Goal: Information Seeking & Learning: Learn about a topic

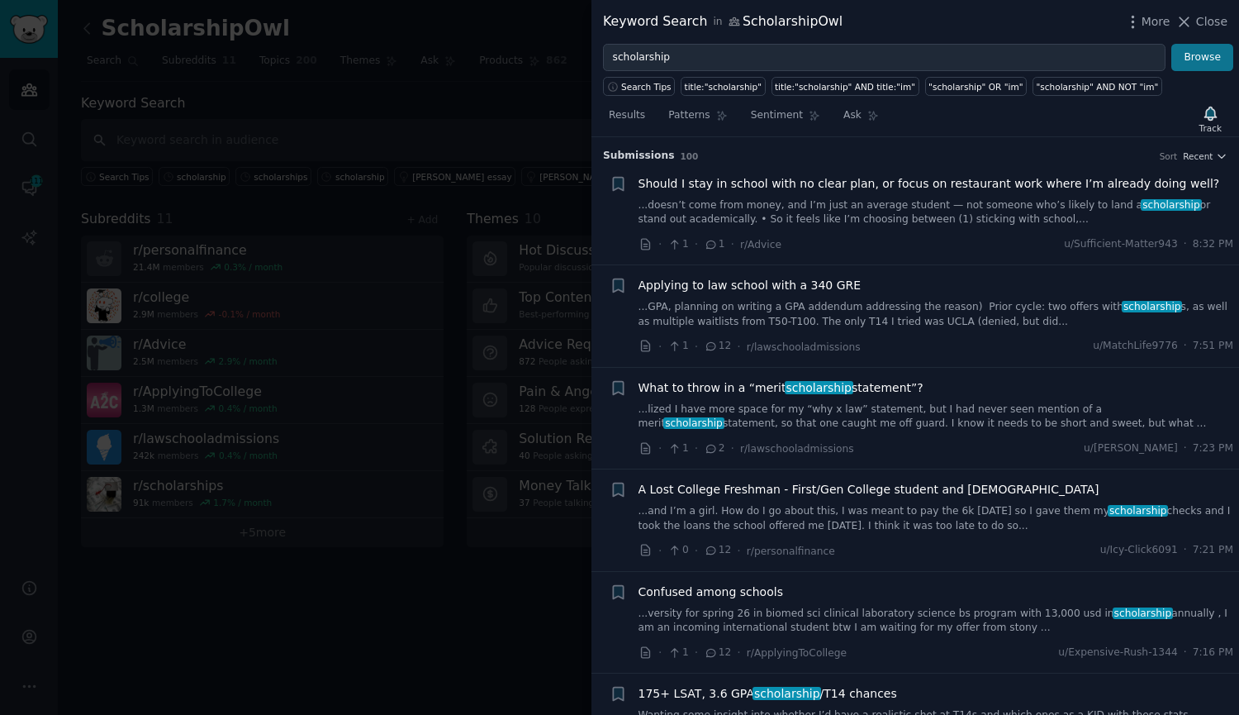
scroll to position [3758, 0]
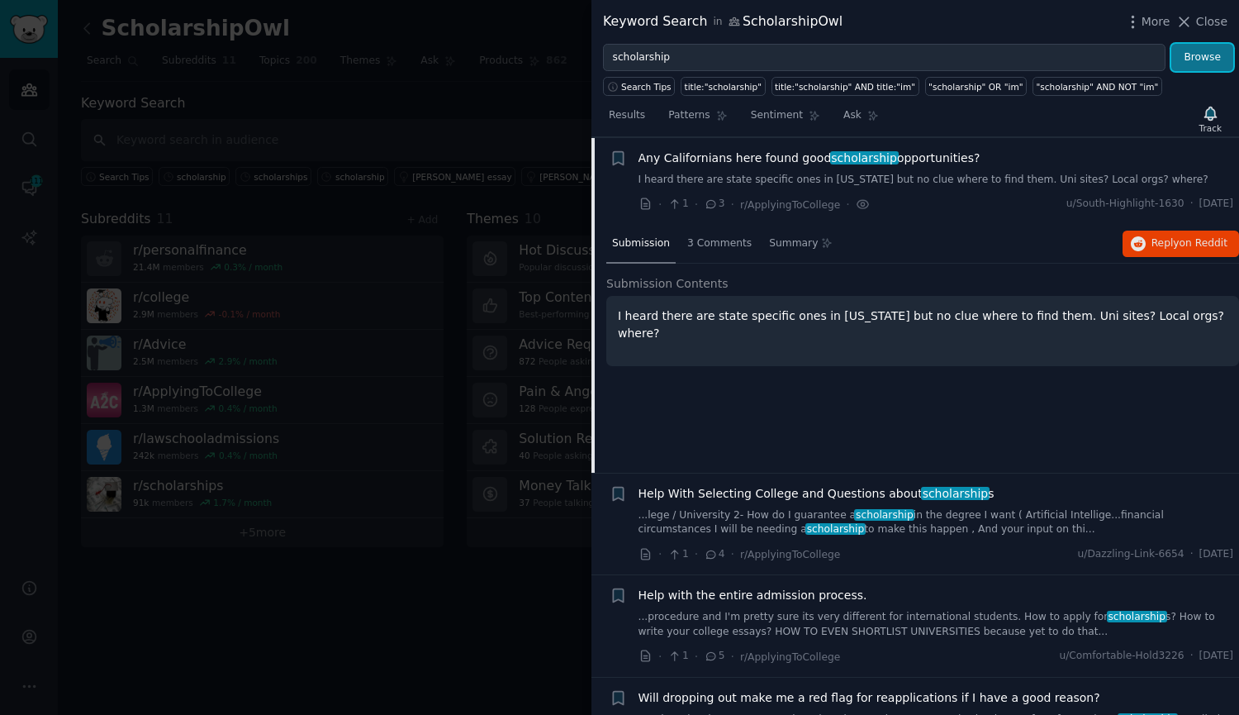
click at [1192, 50] on button "Browse" at bounding box center [1203, 58] width 62 height 28
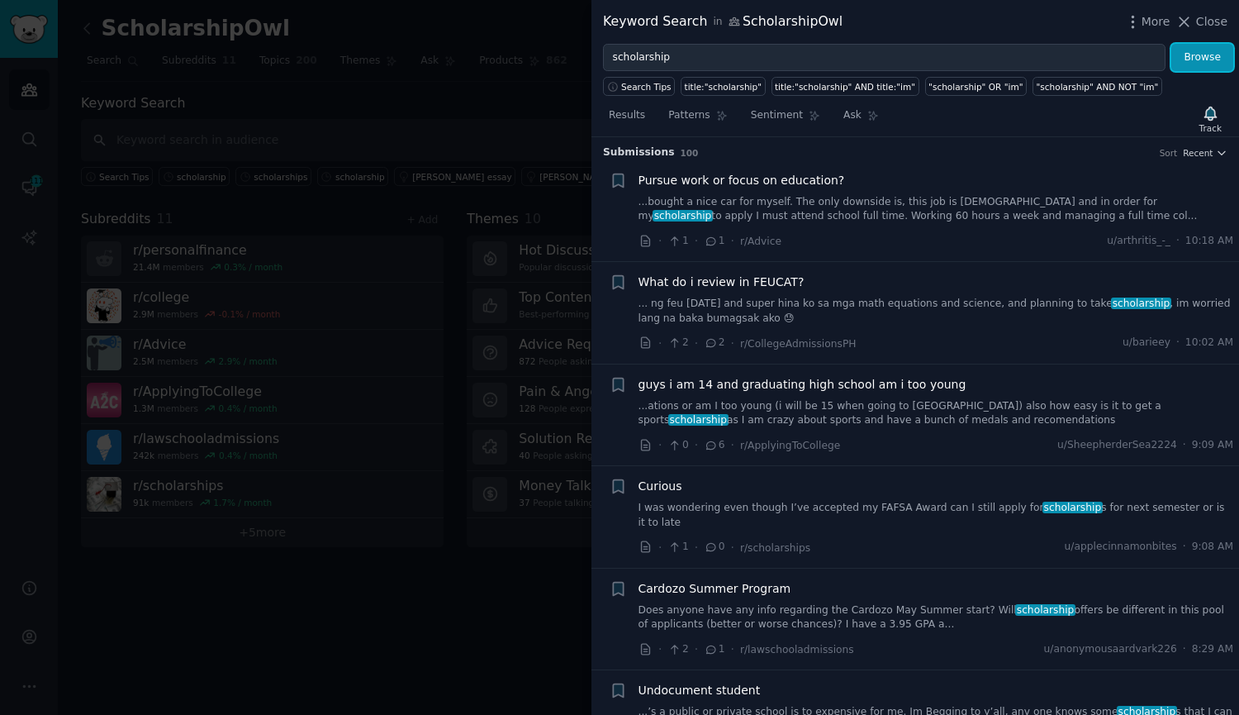
scroll to position [0, 0]
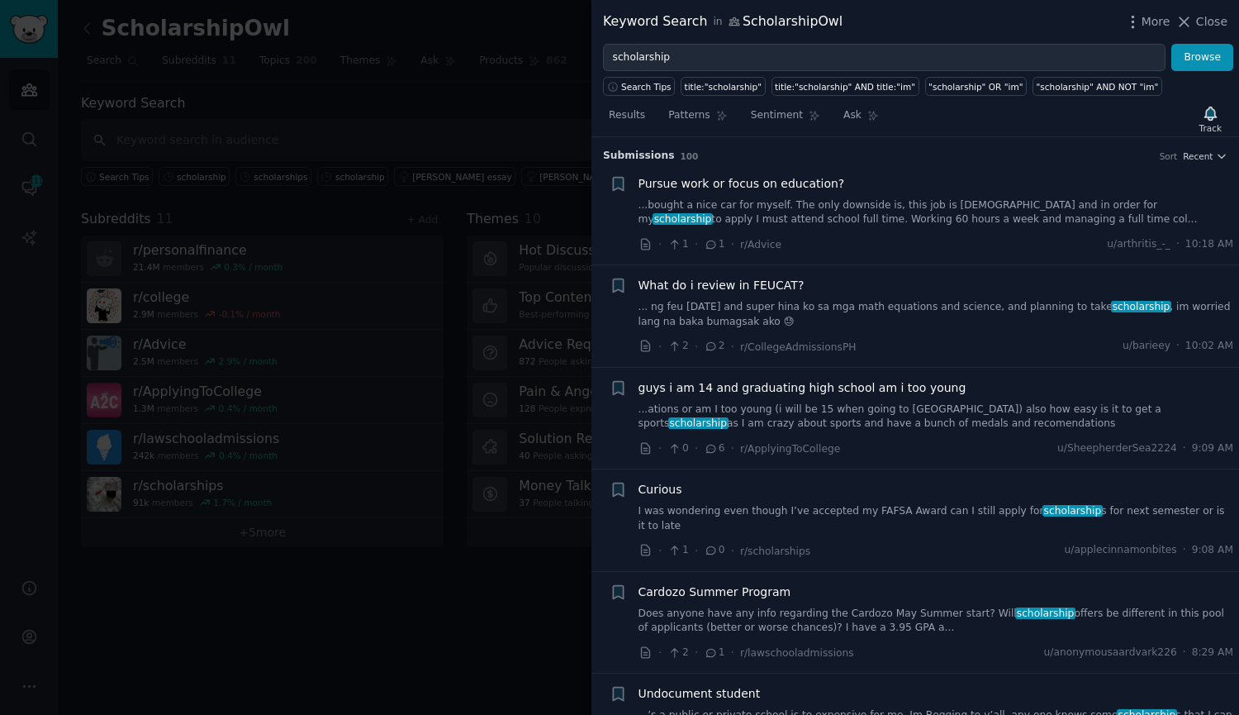
click at [976, 510] on link "I was wondering even though I’ve accepted my FAFSA Award can I still apply for …" at bounding box center [937, 518] width 596 height 29
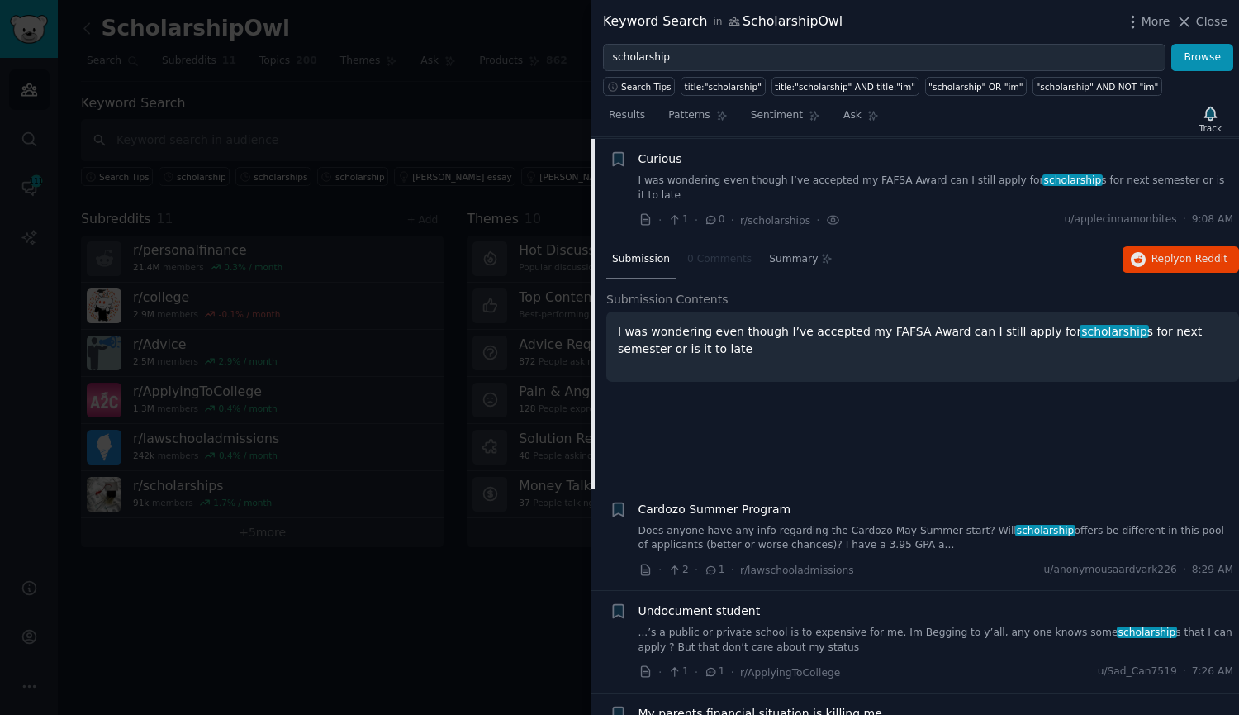
scroll to position [332, 0]
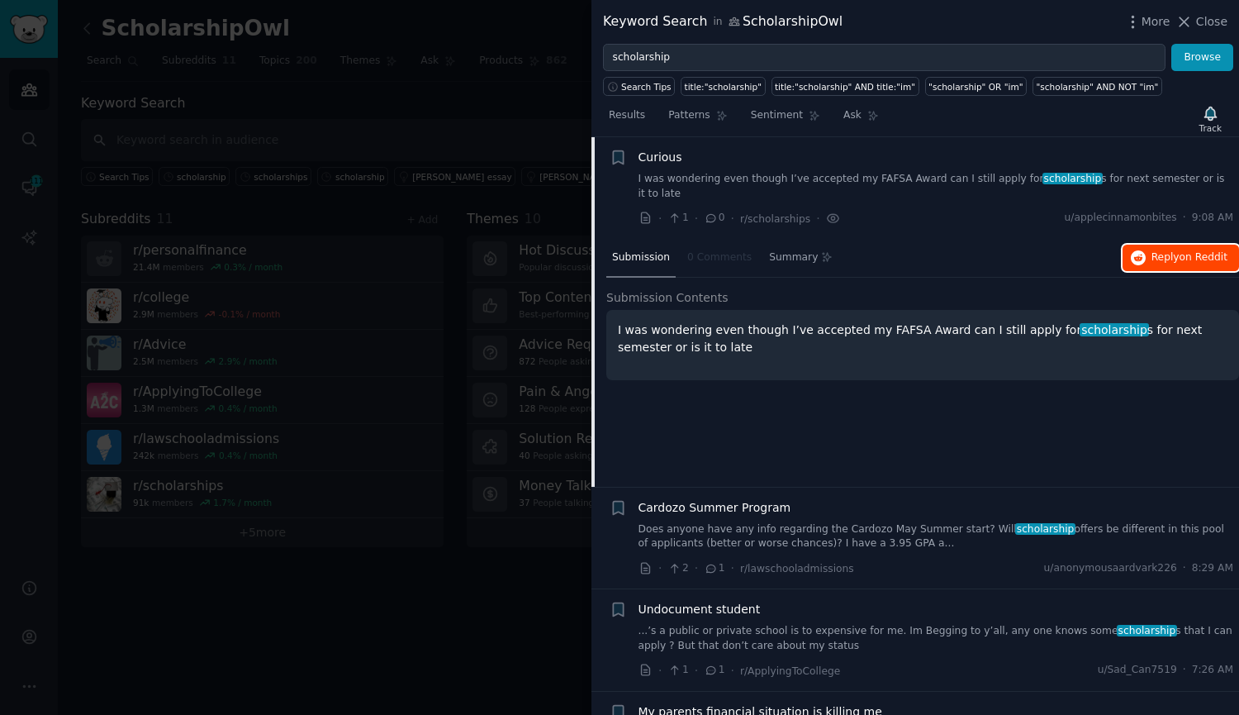
click at [1154, 250] on span "Reply on Reddit" at bounding box center [1190, 257] width 76 height 15
click at [777, 624] on link "...’s a public or private school is to expensive for me. Im Begging to y’all, a…" at bounding box center [937, 638] width 596 height 29
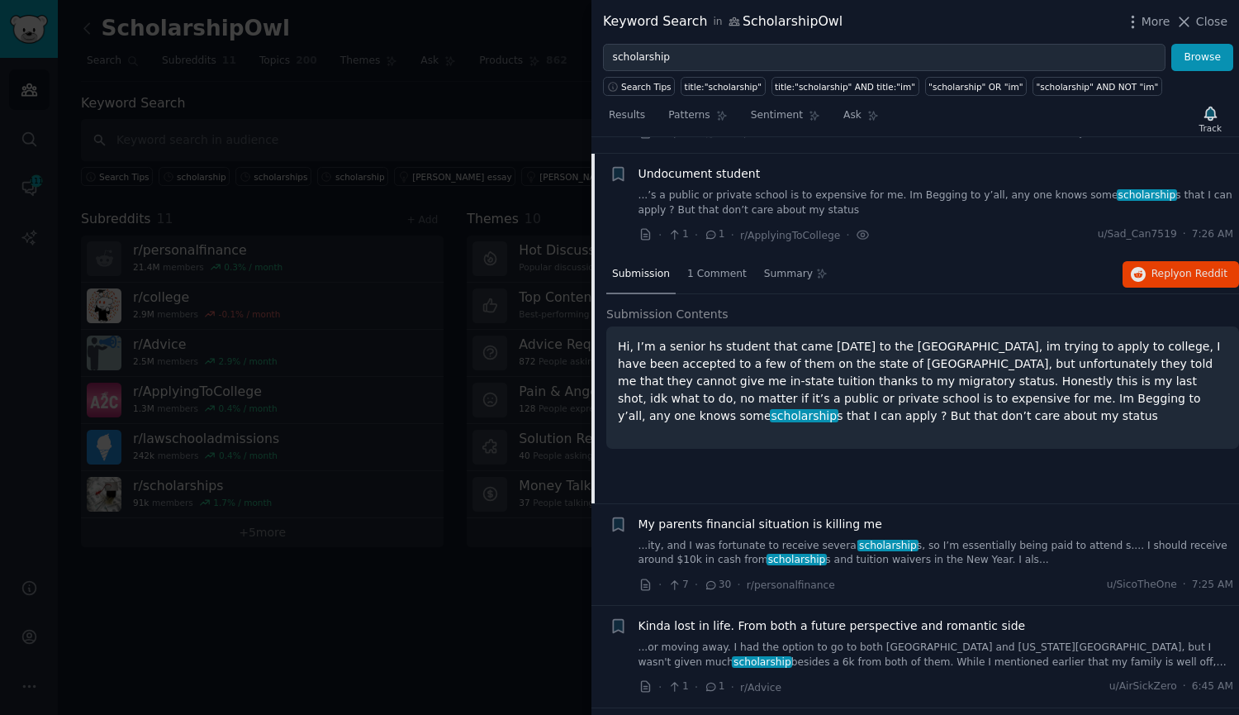
scroll to position [521, 0]
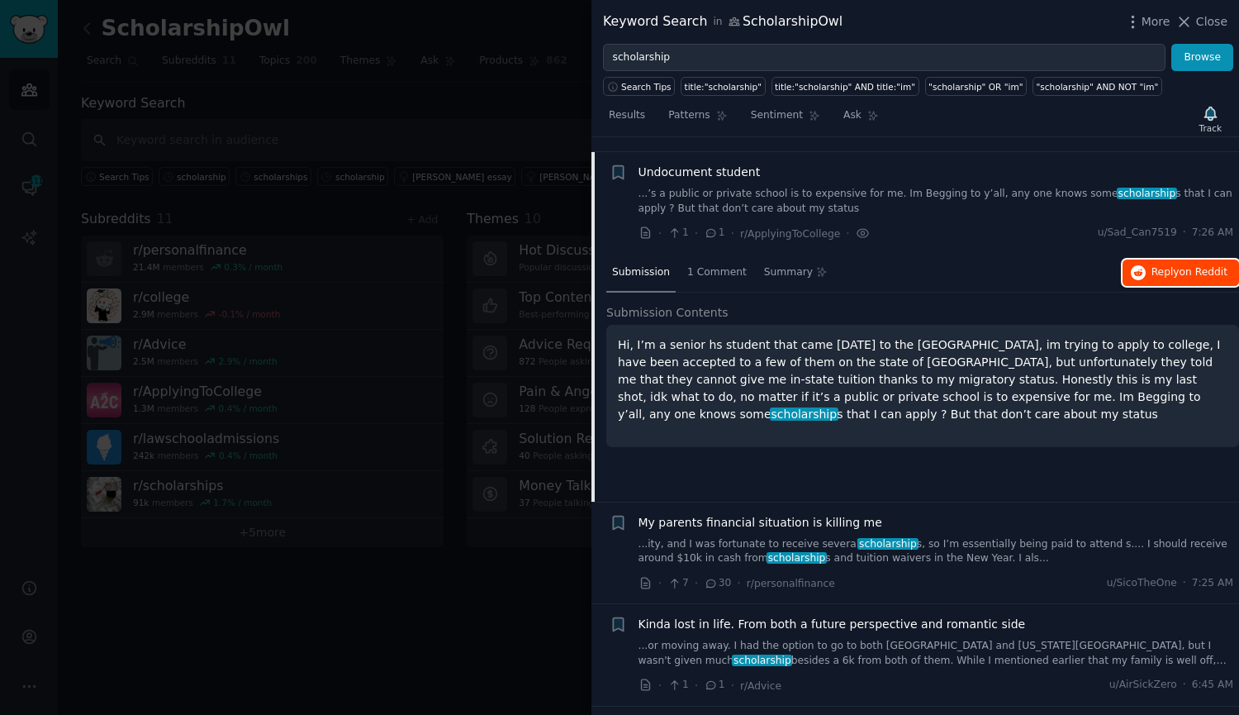
click at [1148, 259] on button "Reply on Reddit" at bounding box center [1181, 272] width 117 height 26
click at [905, 538] on link "...ity, and I was fortunate to receive several scholarship s, so I’m essentiall…" at bounding box center [937, 551] width 596 height 29
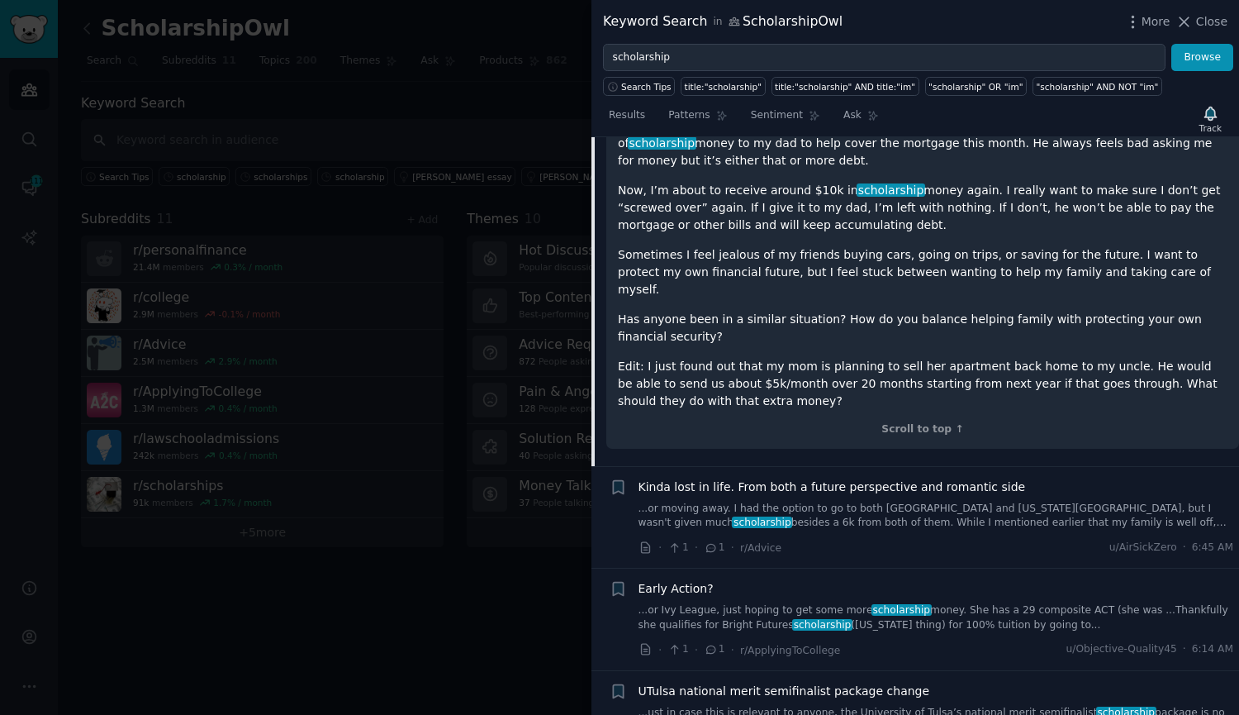
scroll to position [1202, 0]
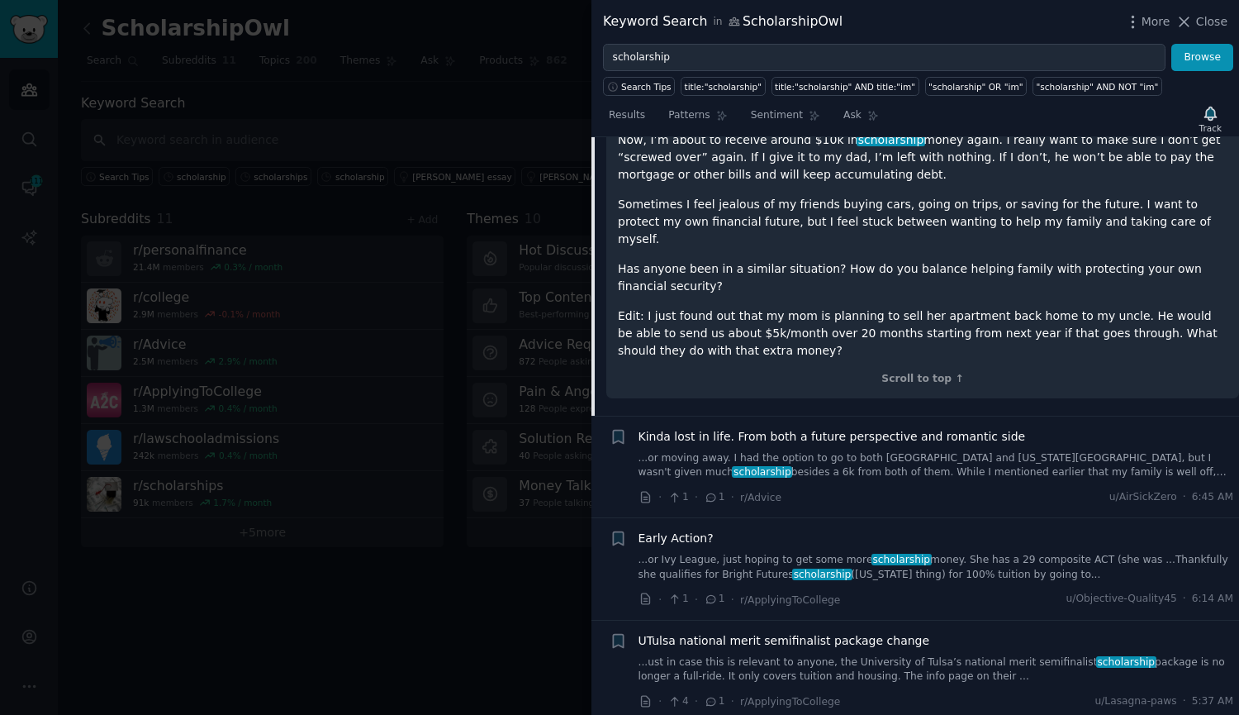
click at [941, 553] on link "...or Ivy League, just hoping to get some more scholarship money. She has a 29 …" at bounding box center [937, 567] width 596 height 29
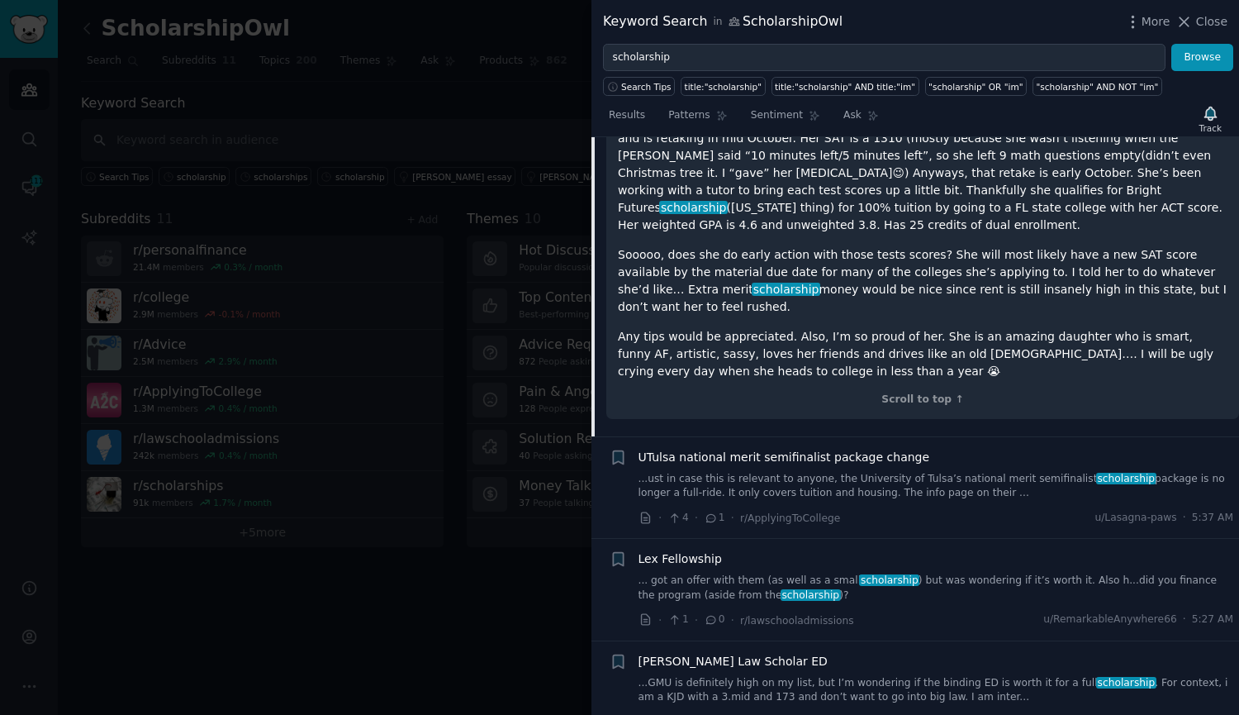
scroll to position [1076, 0]
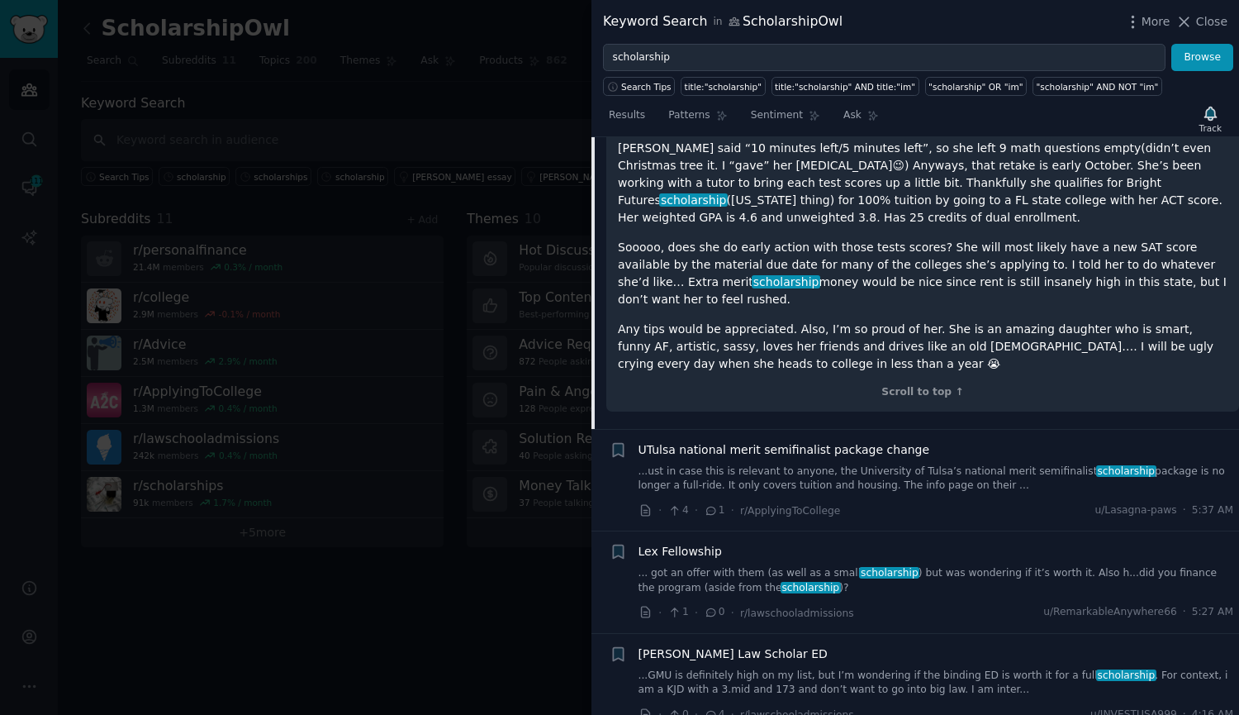
click at [922, 566] on link "... got an offer with them (as well as a small scholarship ) but was wondering …" at bounding box center [937, 580] width 596 height 29
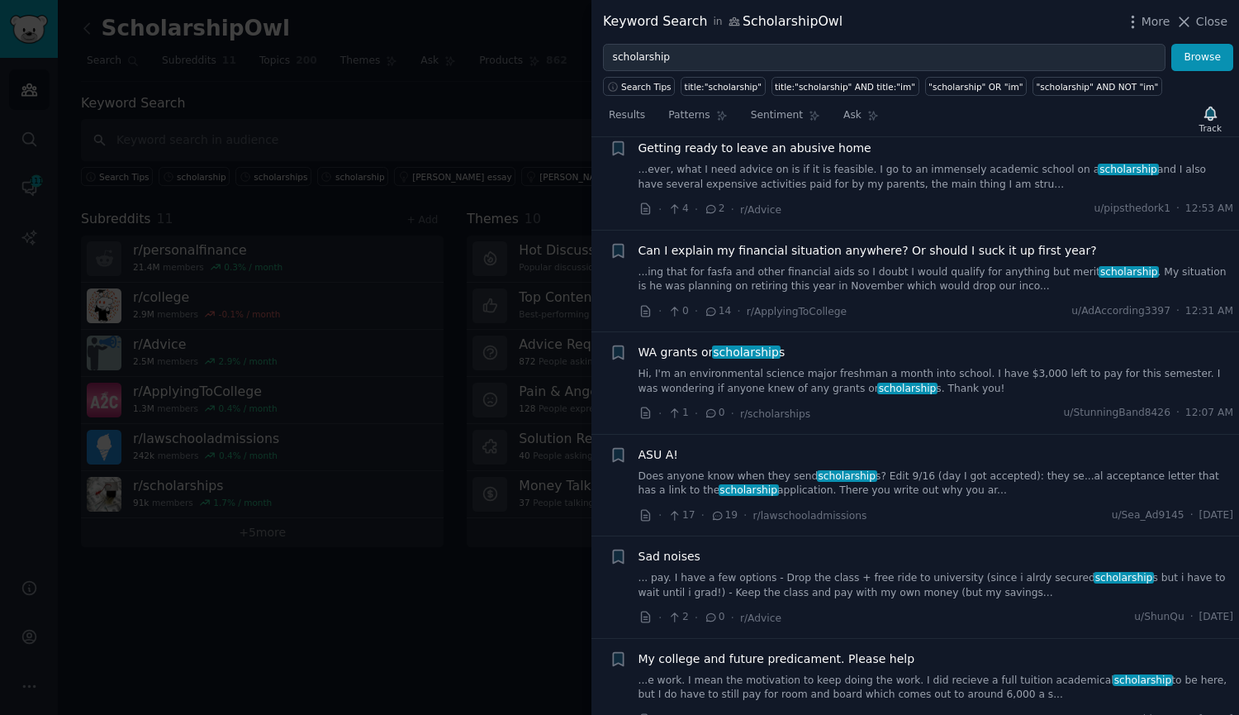
scroll to position [1610, 0]
drag, startPoint x: 990, startPoint y: 369, endPoint x: 930, endPoint y: 361, distance: 60.9
click at [930, 366] on link "Hi, I'm an environmental science major freshman a month into school. I have $3,…" at bounding box center [937, 380] width 596 height 29
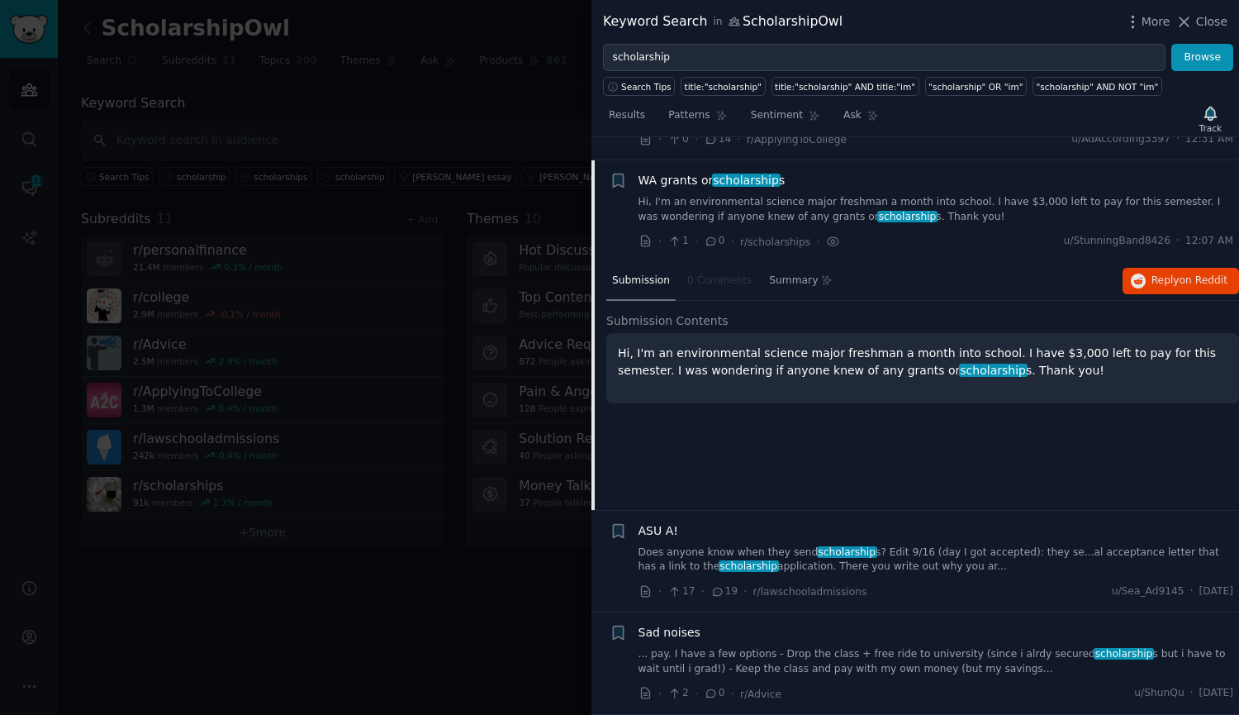
scroll to position [1542, 0]
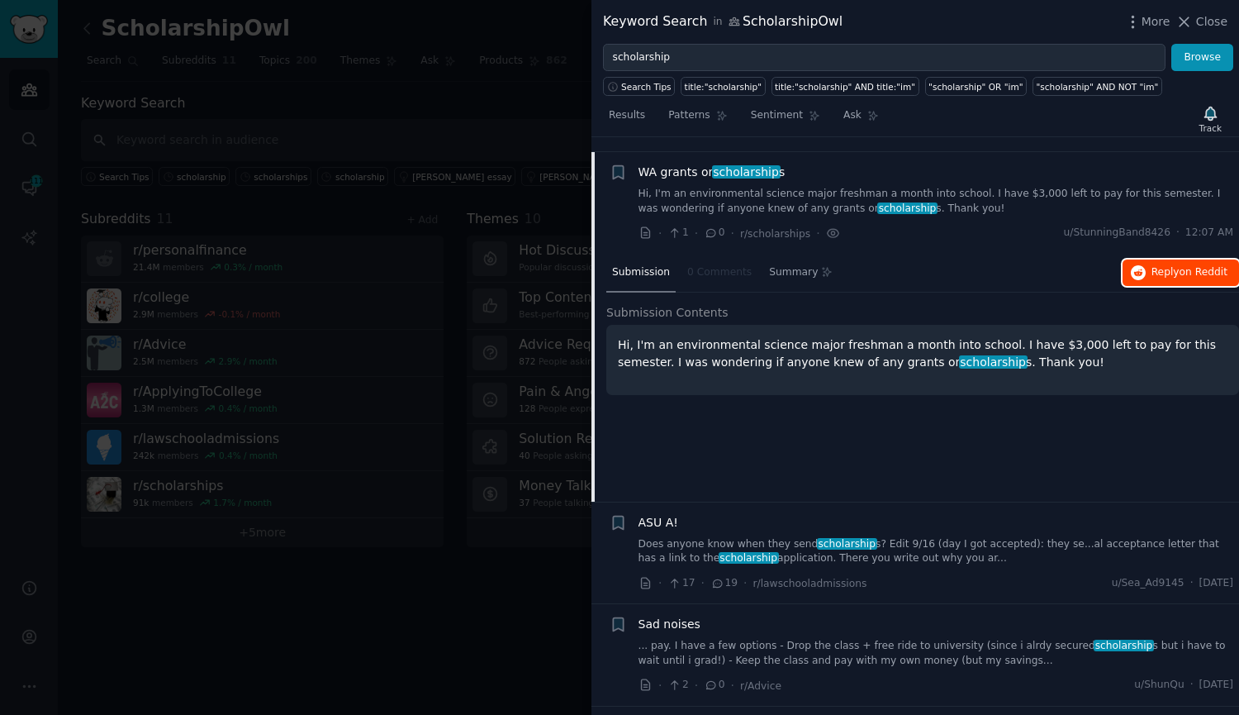
click at [1169, 265] on span "Reply on Reddit" at bounding box center [1190, 272] width 76 height 15
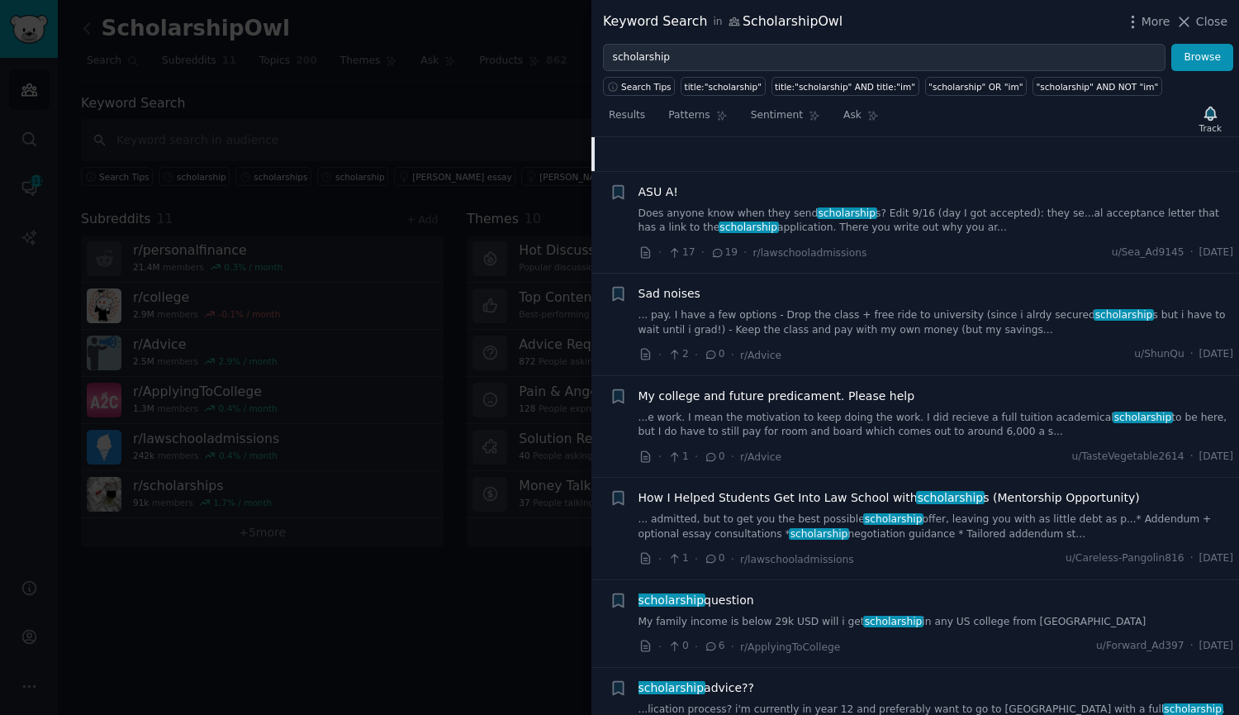
scroll to position [2038, 0]
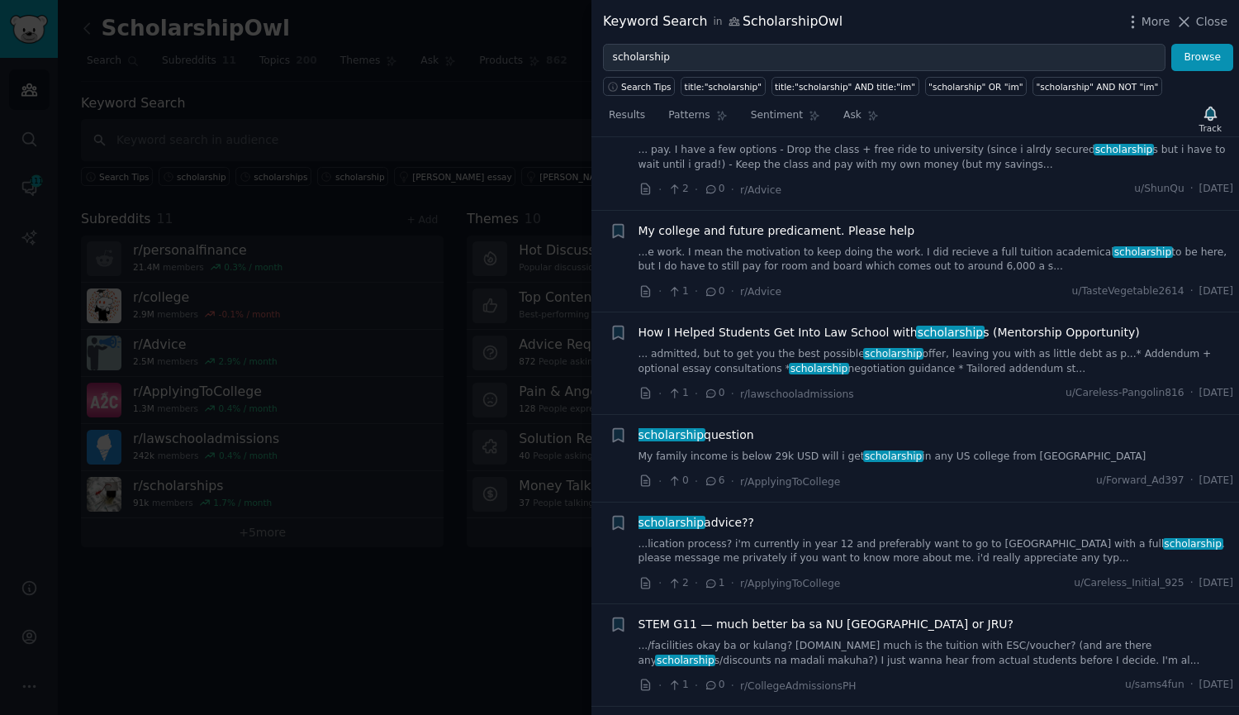
click at [871, 544] on link "...lication process? i'm currently in year 12 and preferably want to go to sing…" at bounding box center [937, 551] width 596 height 29
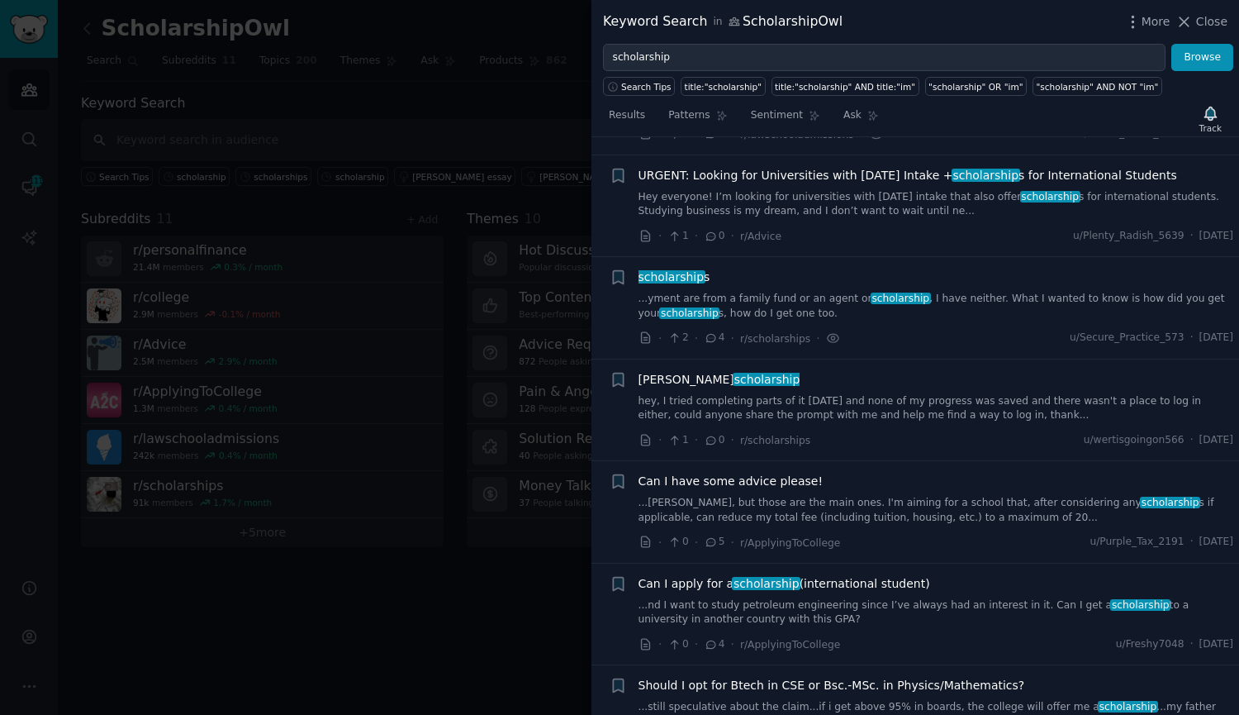
scroll to position [3214, 0]
